Goal: Transaction & Acquisition: Book appointment/travel/reservation

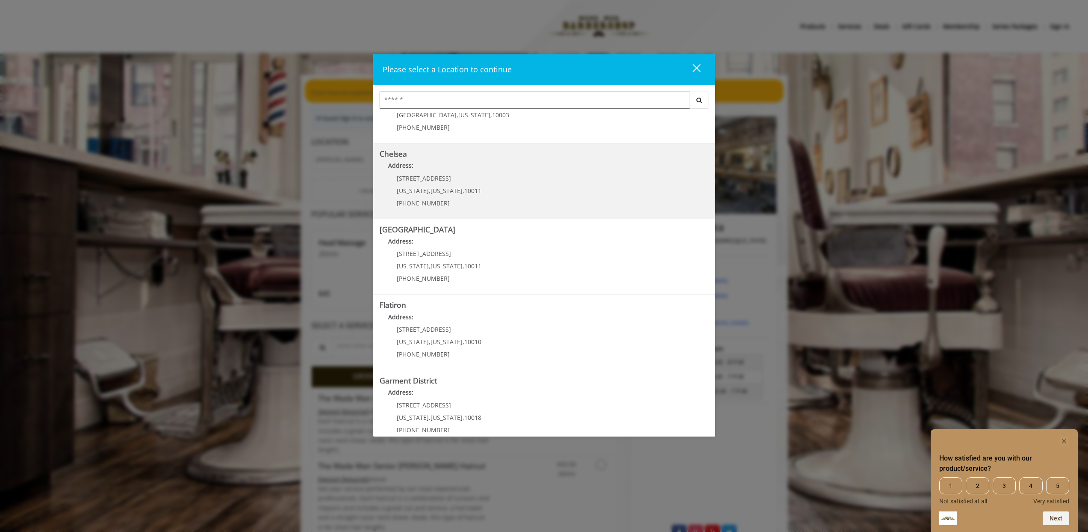
scroll to position [59, 0]
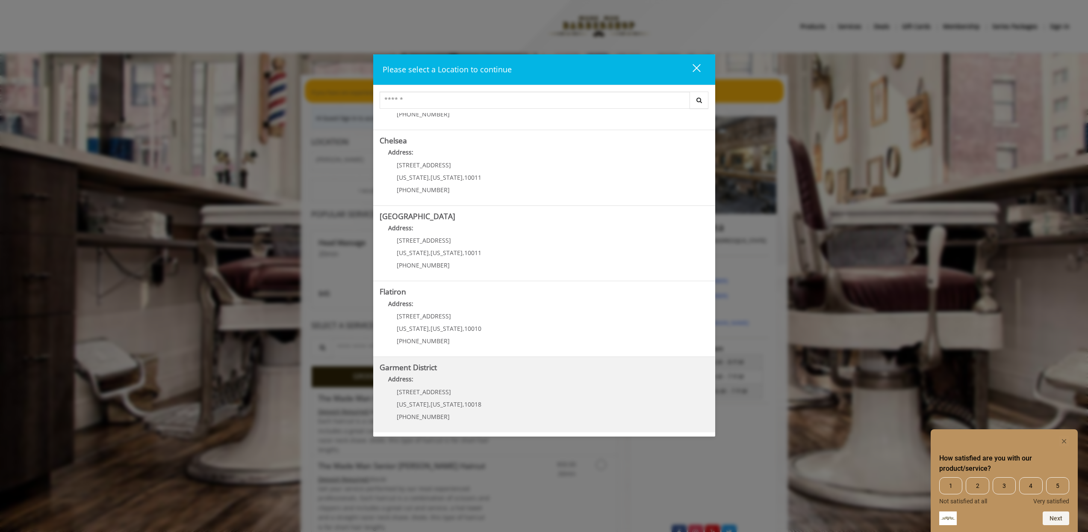
click at [561, 399] on District "Garment District Address: 1400 Broadway New York , New York , 10018 (212) 997-4…" at bounding box center [544, 394] width 329 height 62
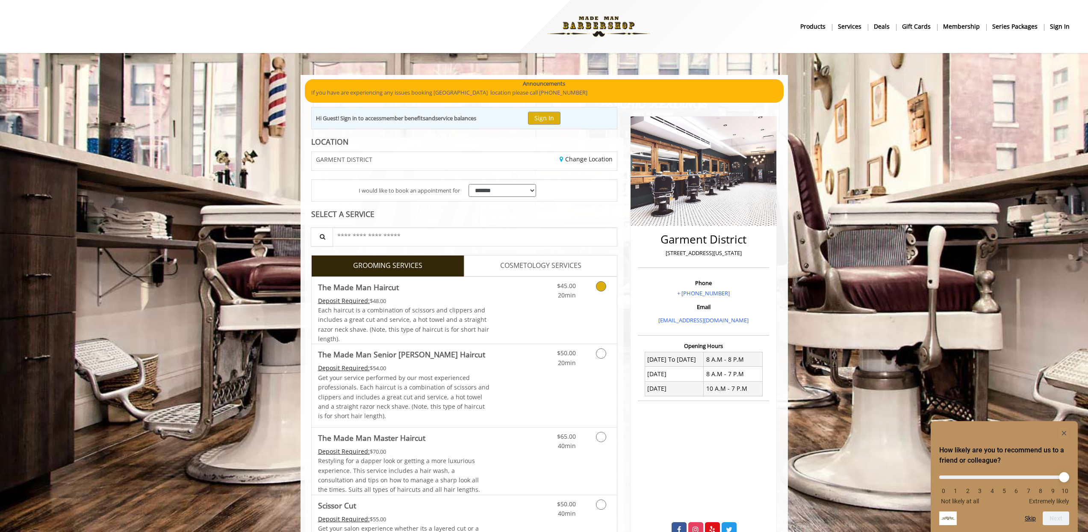
click at [600, 286] on icon "Grooming services" at bounding box center [601, 286] width 10 height 10
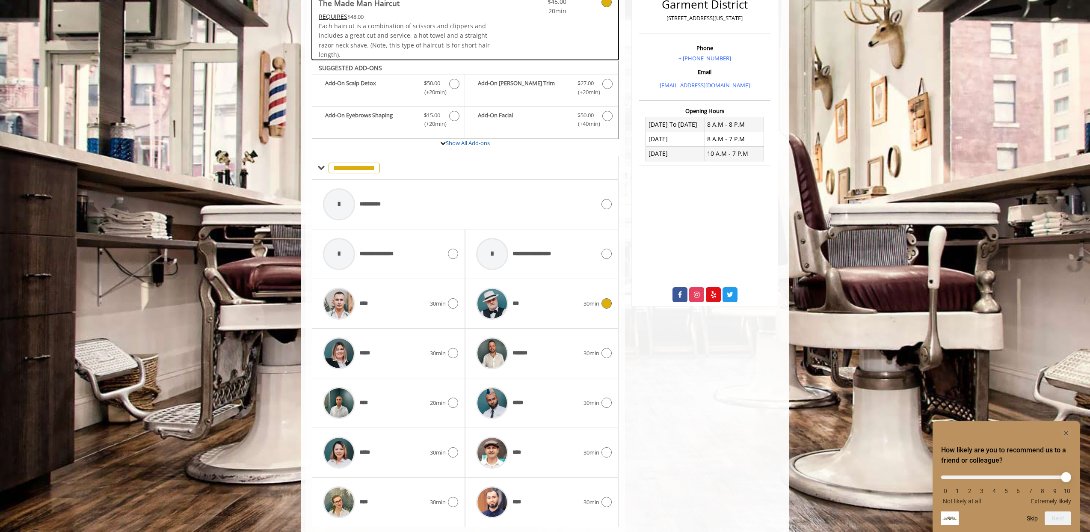
scroll to position [260, 0]
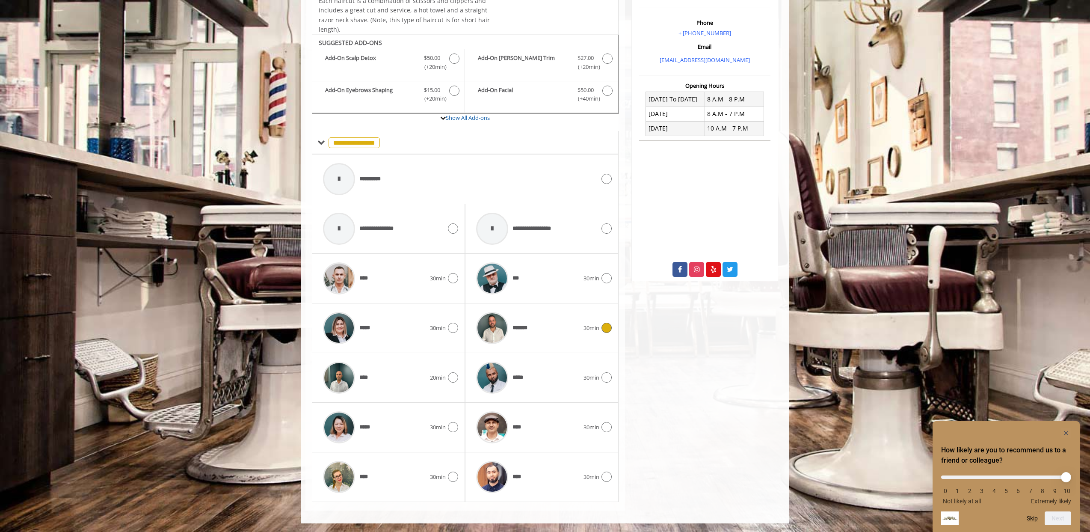
click at [539, 319] on div "*******" at bounding box center [527, 328] width 111 height 41
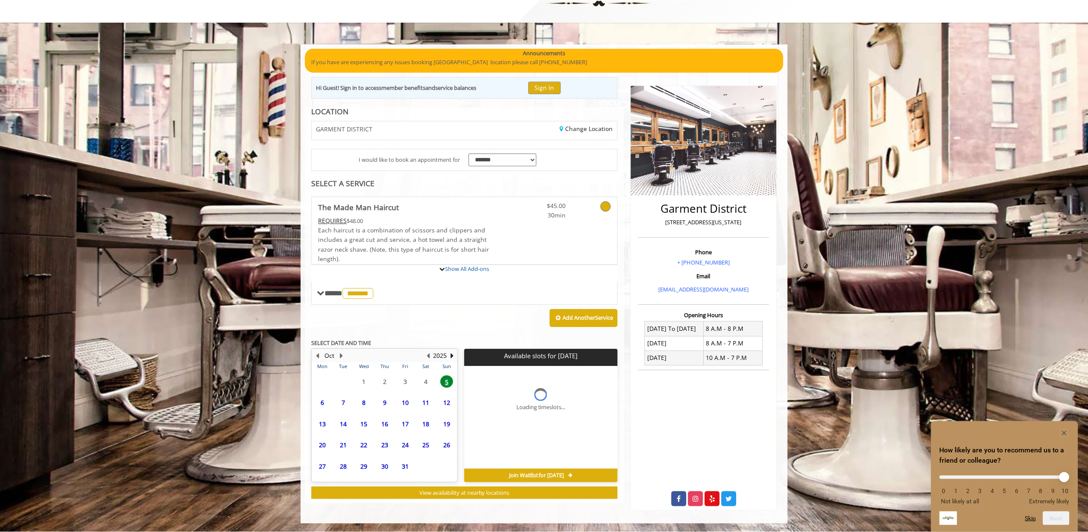
scroll to position [102, 0]
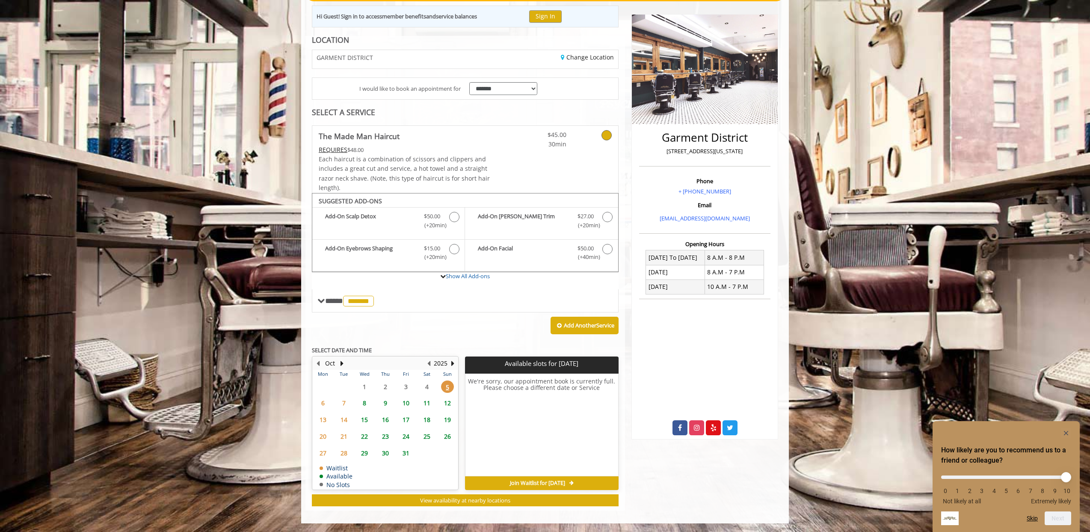
click at [449, 385] on span "5" at bounding box center [447, 386] width 13 height 12
click at [607, 136] on icon at bounding box center [606, 135] width 10 height 10
